Goal: Navigation & Orientation: Find specific page/section

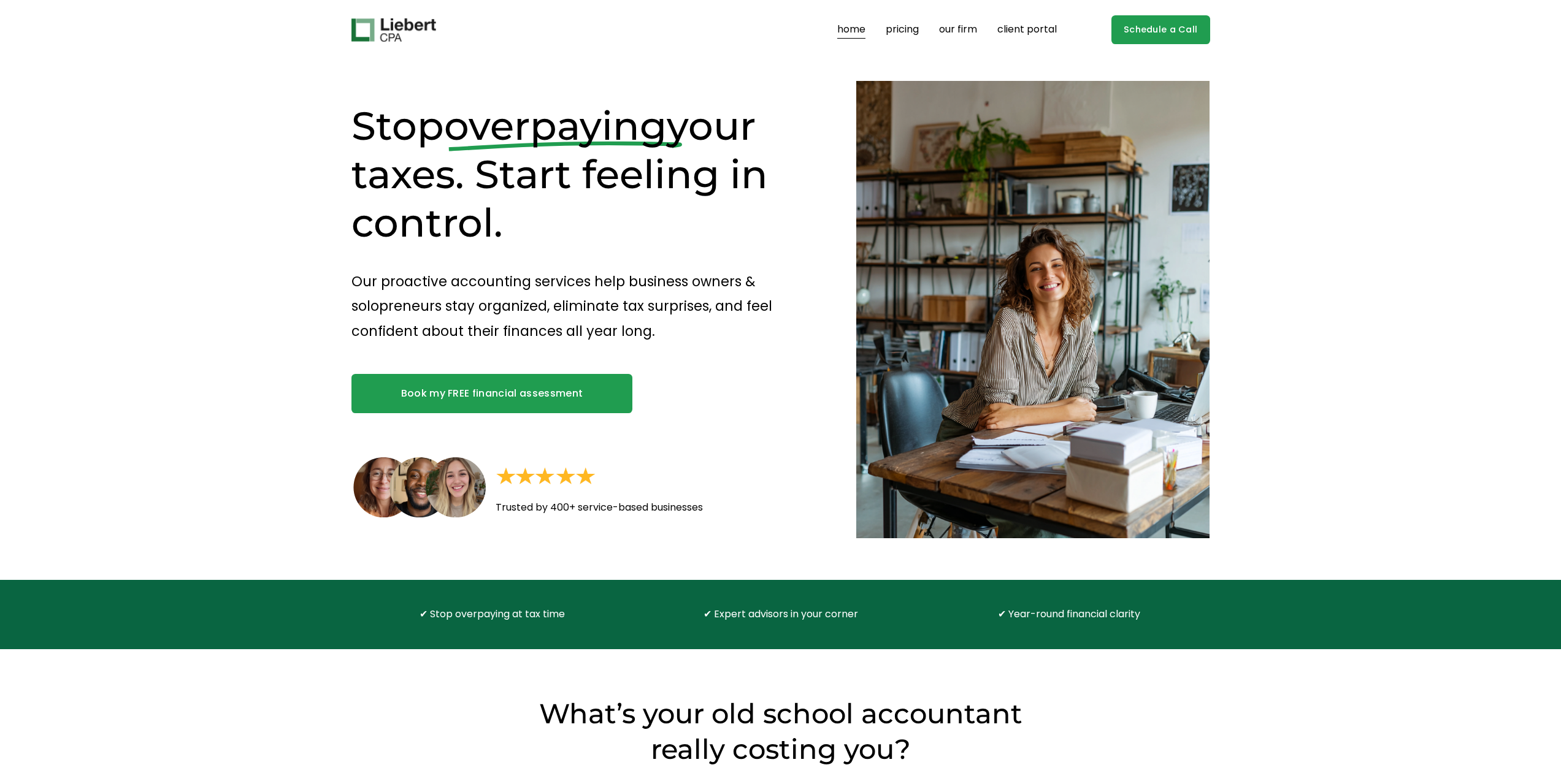
click at [892, 30] on link "pricing" at bounding box center [902, 30] width 34 height 20
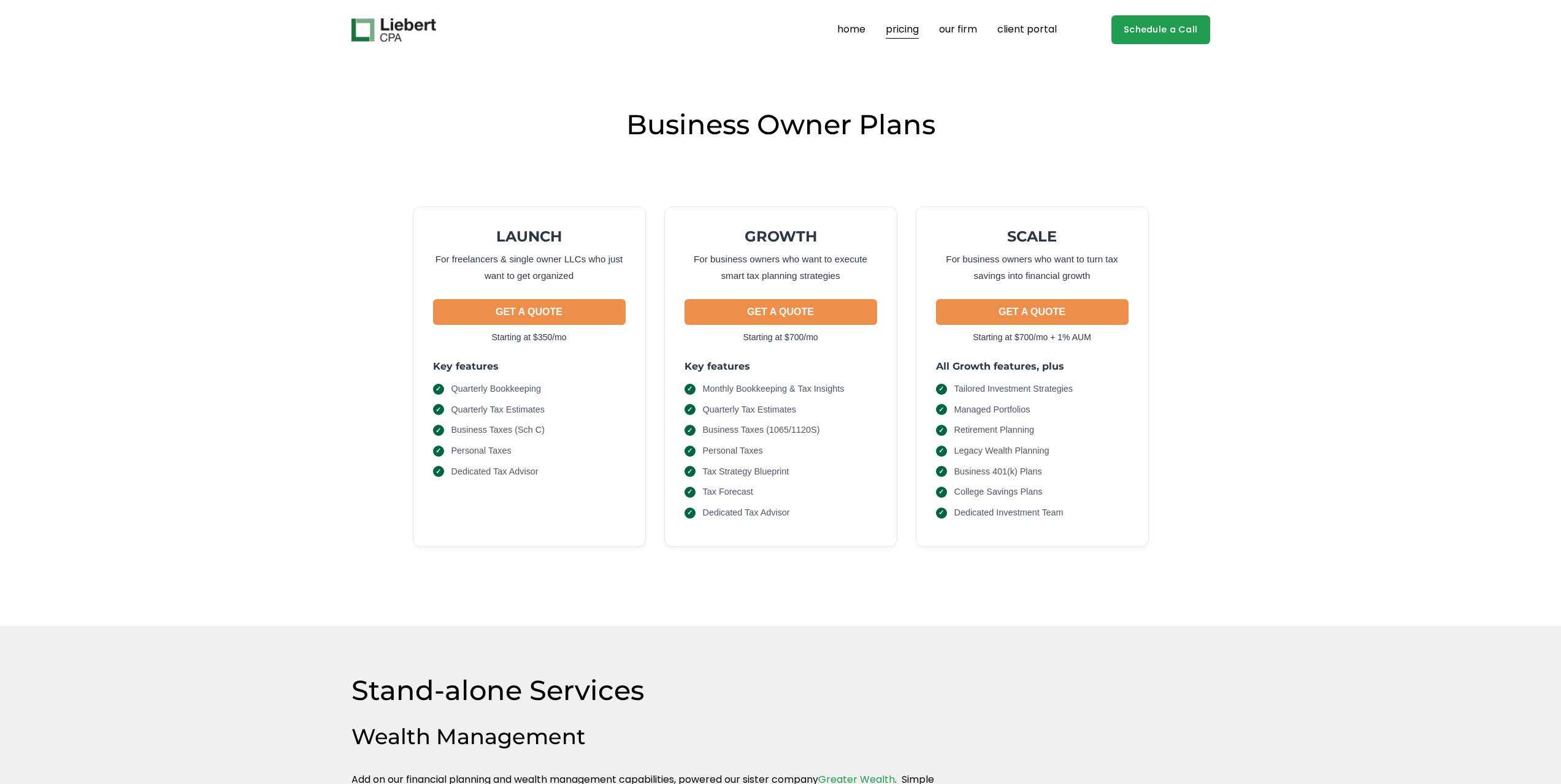
click at [955, 22] on link "our firm" at bounding box center [958, 30] width 38 height 20
click at [955, 30] on link "our firm" at bounding box center [958, 30] width 38 height 20
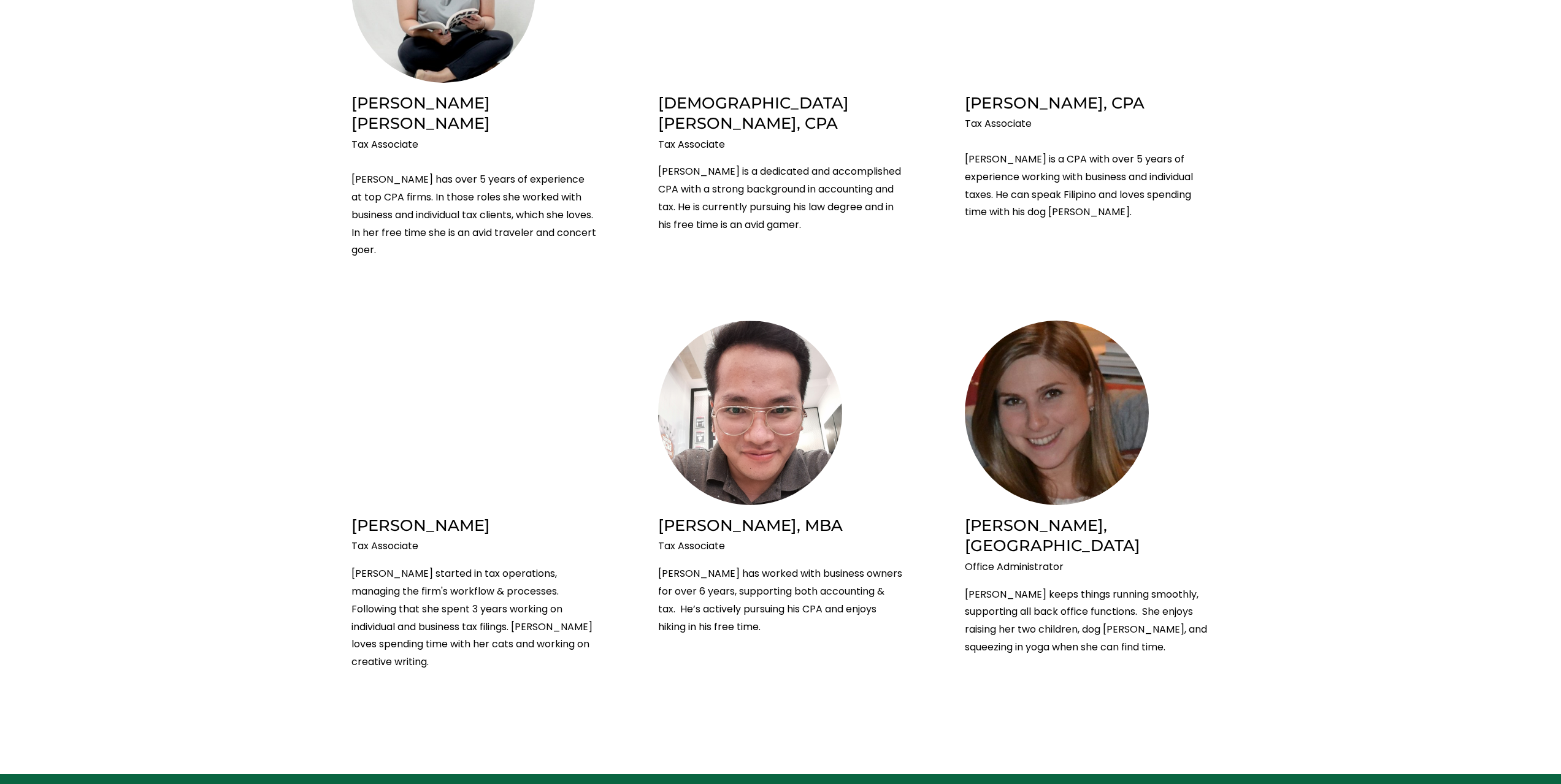
scroll to position [1971, 0]
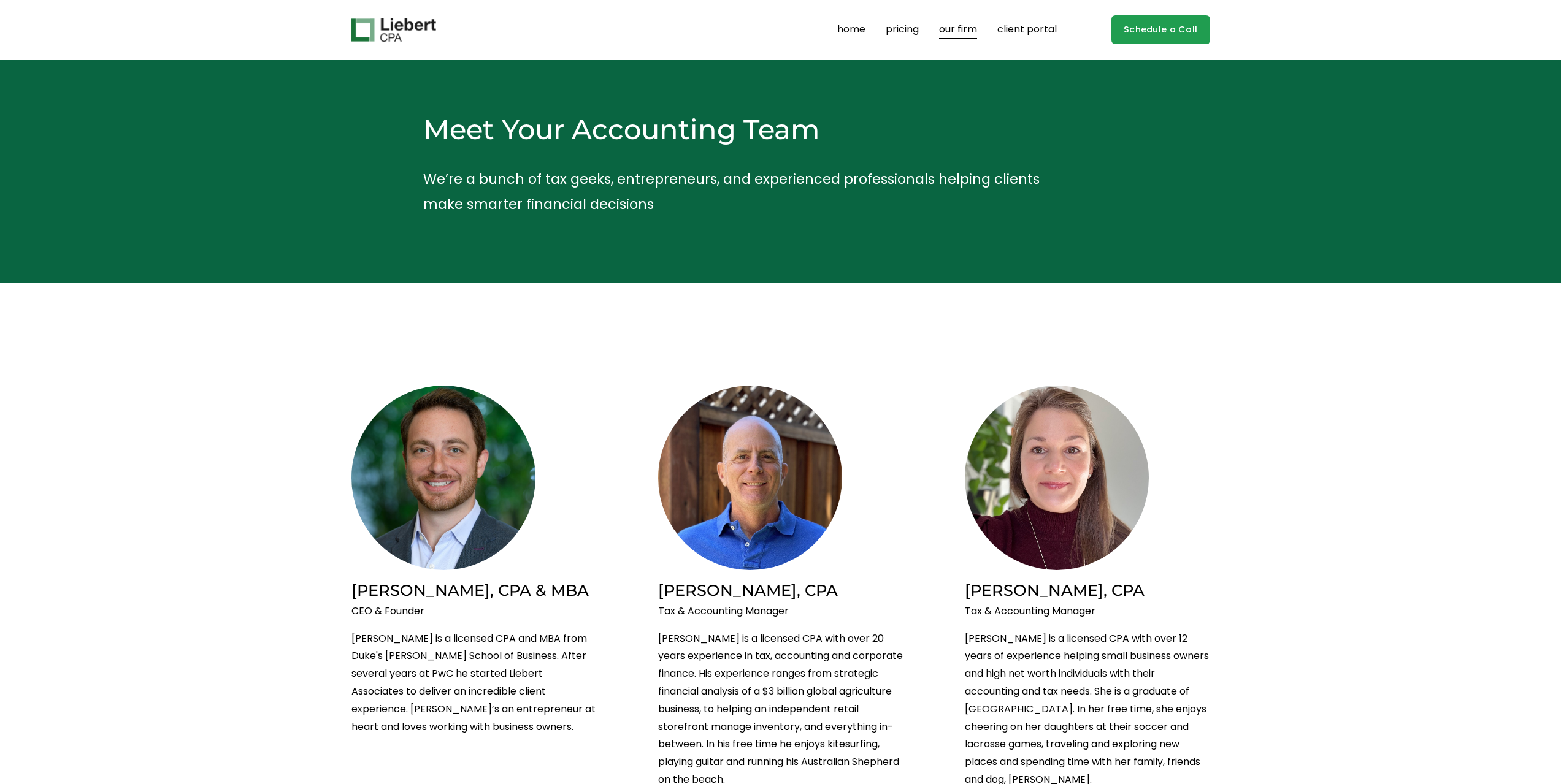
click at [1020, 26] on link "client portal" at bounding box center [1027, 30] width 59 height 20
